Goal: Communication & Community: Answer question/provide support

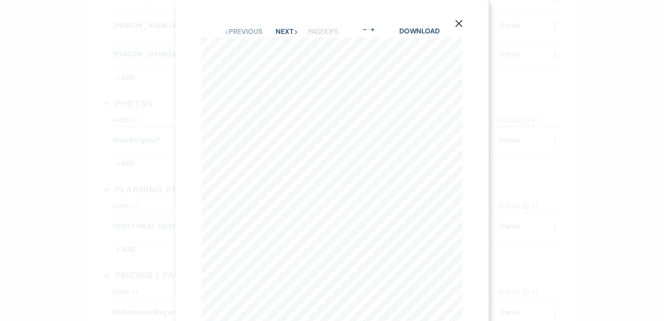
click at [133, 104] on div "X Previous Previous Next Next Page 1 of 5 - Zoom + Download Table 1 Name Salad …" at bounding box center [332, 160] width 664 height 321
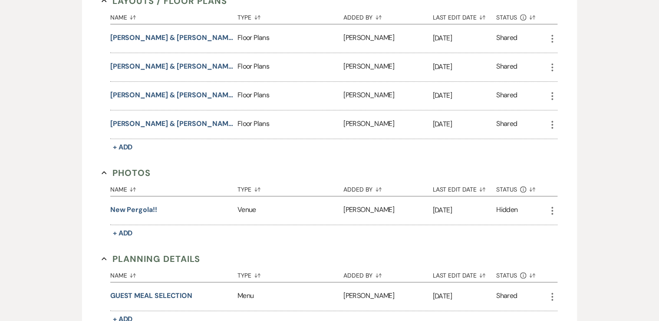
scroll to position [225, 0]
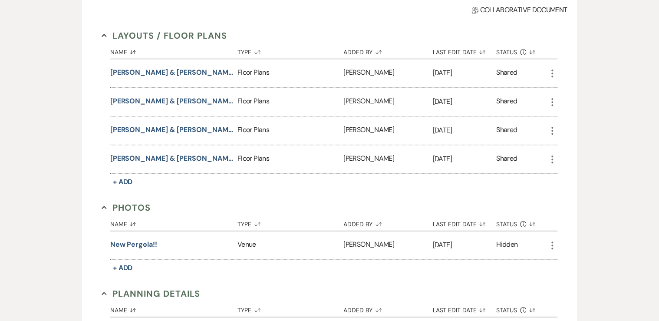
select select "8"
select select "5"
select select "8"
select select "5"
select select "8"
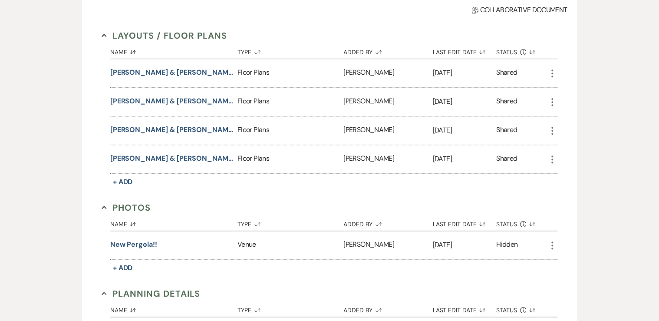
select select "6"
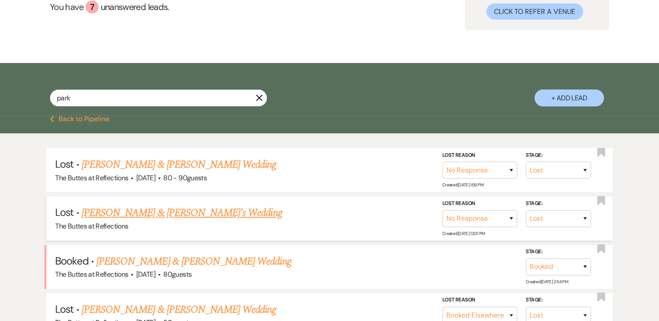
scroll to position [86, 0]
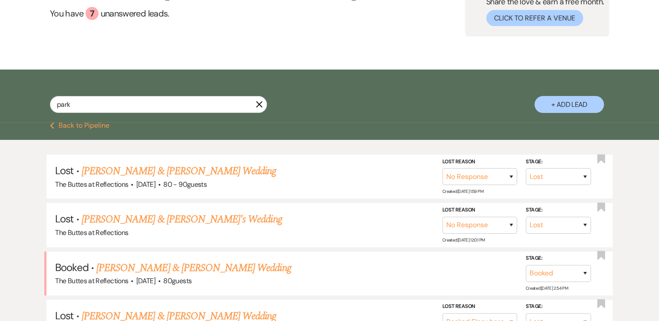
click at [257, 105] on icon "X" at bounding box center [259, 104] width 7 height 7
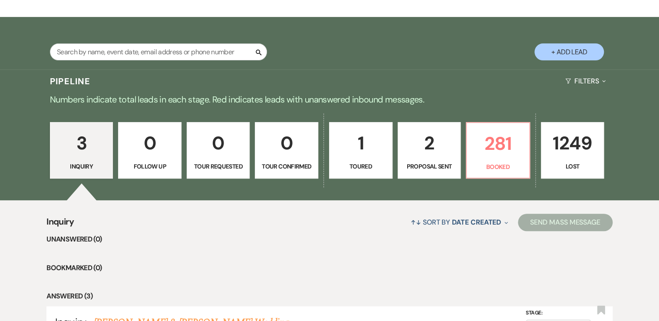
scroll to position [125, 0]
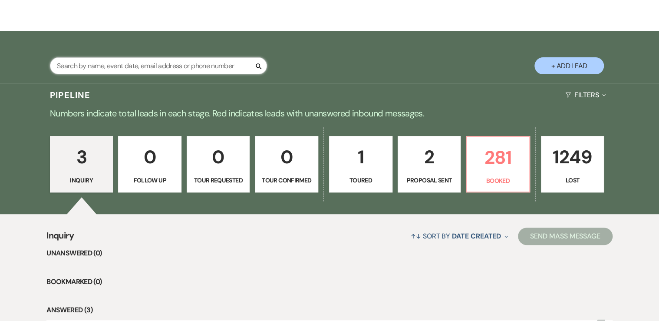
click at [200, 64] on input "text" at bounding box center [158, 65] width 217 height 17
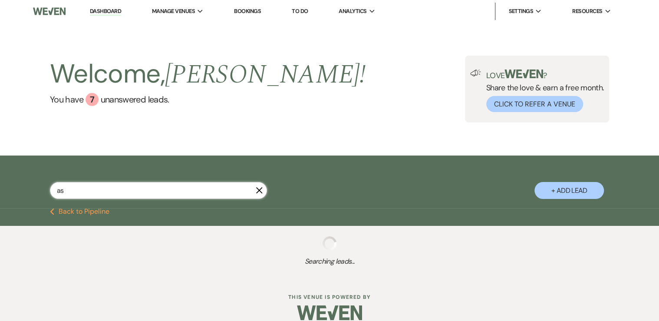
type input "ash"
select select "8"
select select "5"
select select "8"
select select "3"
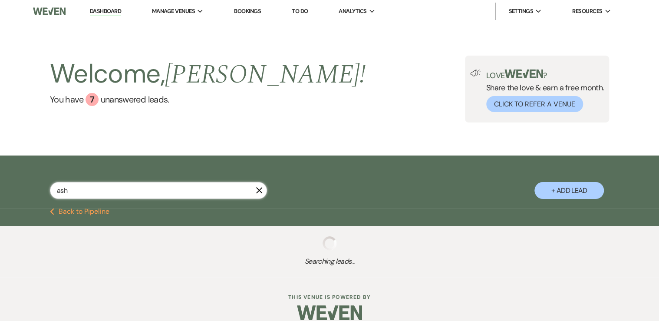
select select "8"
select select "5"
select select "8"
select select "5"
select select "8"
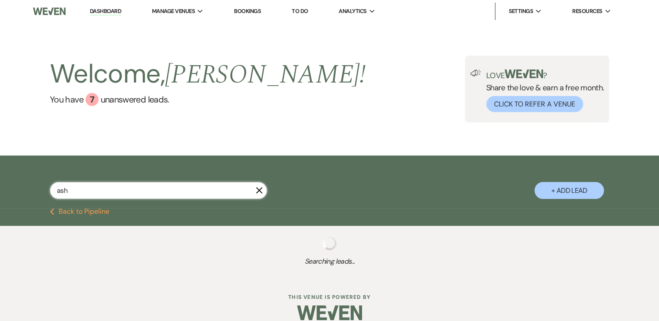
select select "5"
select select "8"
select select "5"
select select "8"
select select "5"
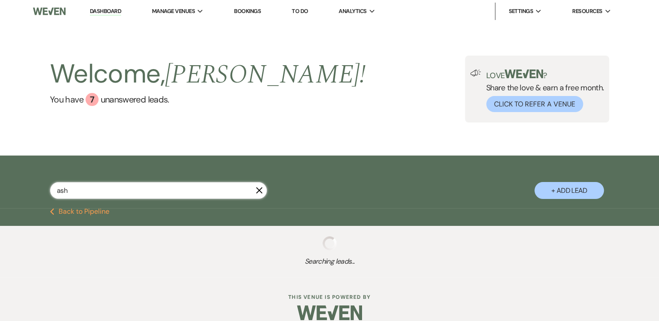
select select "8"
select select "5"
select select "8"
select select "10"
select select "8"
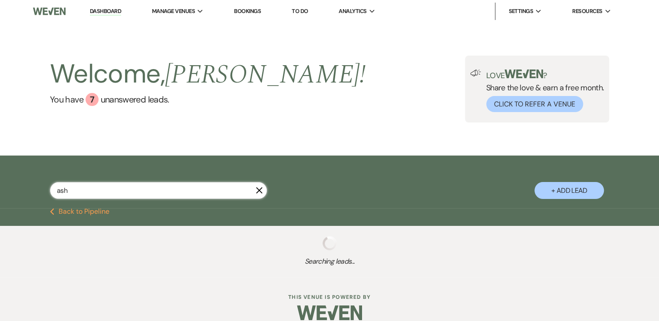
select select "5"
select select "8"
select select "6"
select select "8"
select select "6"
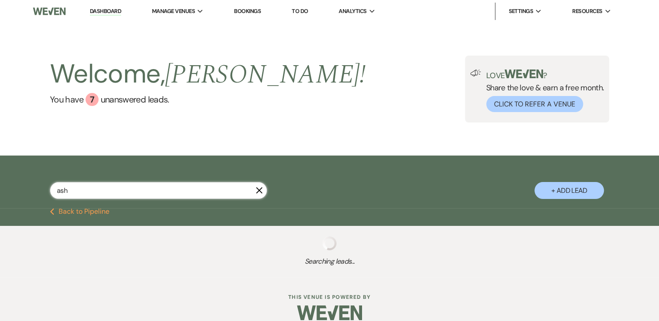
select select "8"
select select "5"
select select "8"
select select "5"
select select "8"
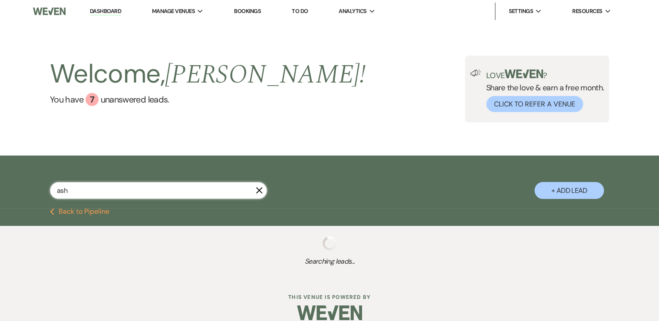
select select "5"
select select "8"
select select "5"
select select "8"
select select "5"
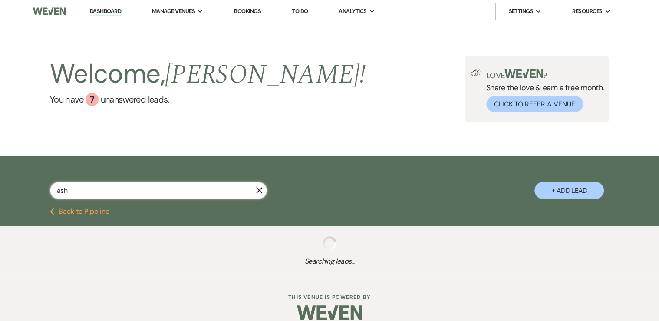
select select "8"
select select "5"
select select "8"
select select "5"
select select "8"
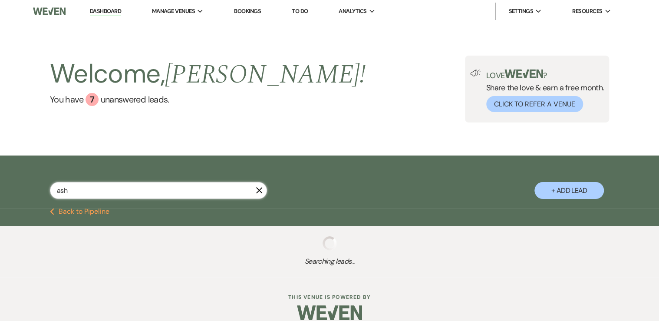
select select "5"
select select "8"
select select "5"
select select "8"
select select "4"
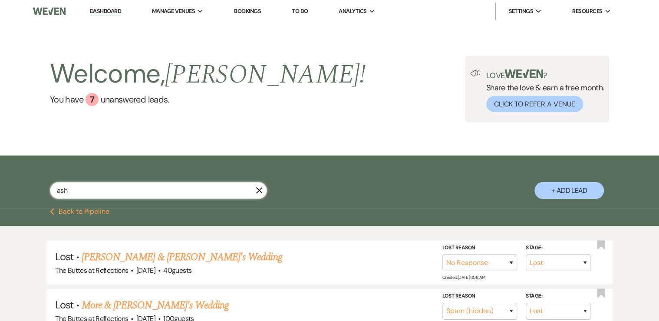
type input "ashl"
select select "8"
select select "5"
select select "8"
select select "5"
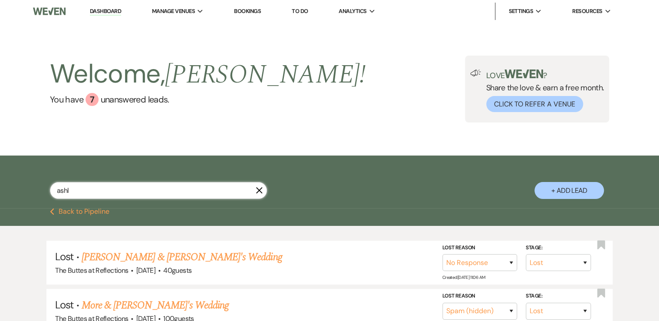
select select "8"
select select "5"
select select "8"
select select "5"
select select "8"
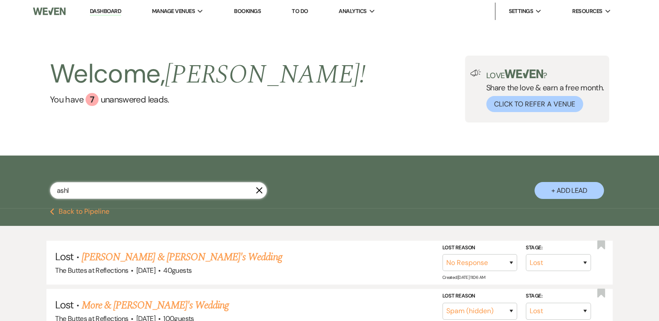
select select "5"
select select "8"
select select "5"
select select "8"
select select "5"
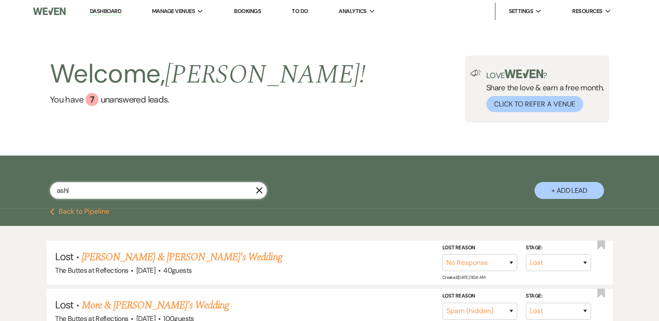
select select "8"
select select "6"
select select "8"
select select "5"
select select "8"
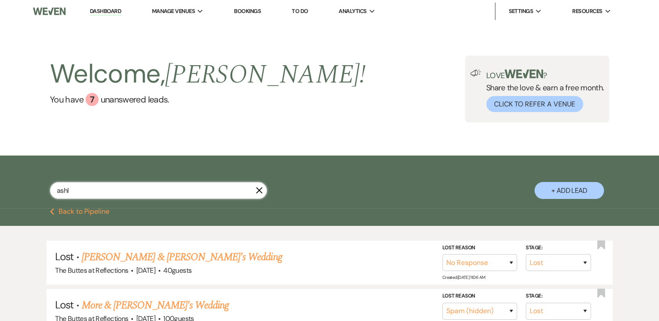
select select "5"
select select "8"
select select "5"
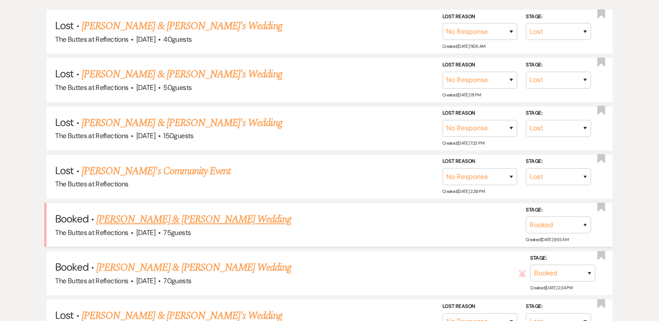
scroll to position [243, 0]
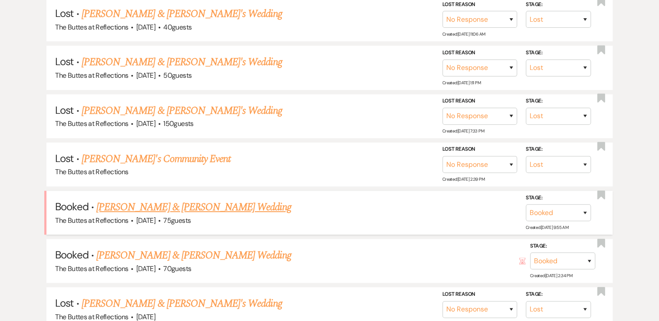
type input "ashl"
click at [148, 205] on link "[PERSON_NAME] & [PERSON_NAME] Wedding" at bounding box center [193, 207] width 194 height 16
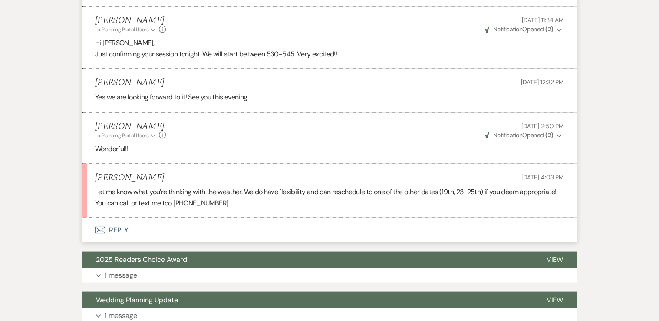
scroll to position [2397, 0]
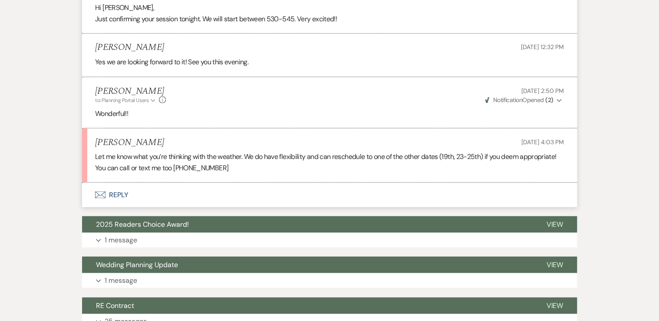
click at [115, 191] on button "Envelope Reply" at bounding box center [329, 194] width 495 height 24
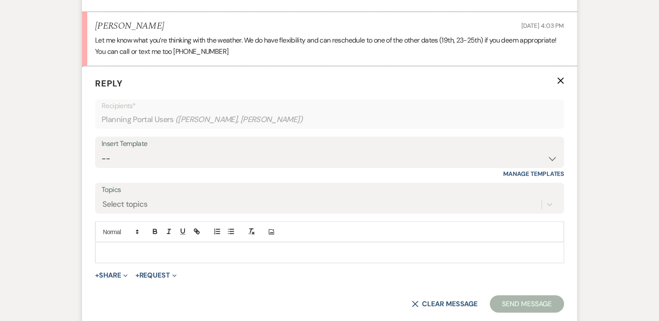
scroll to position [2544, 0]
